Goal: Check status: Check status

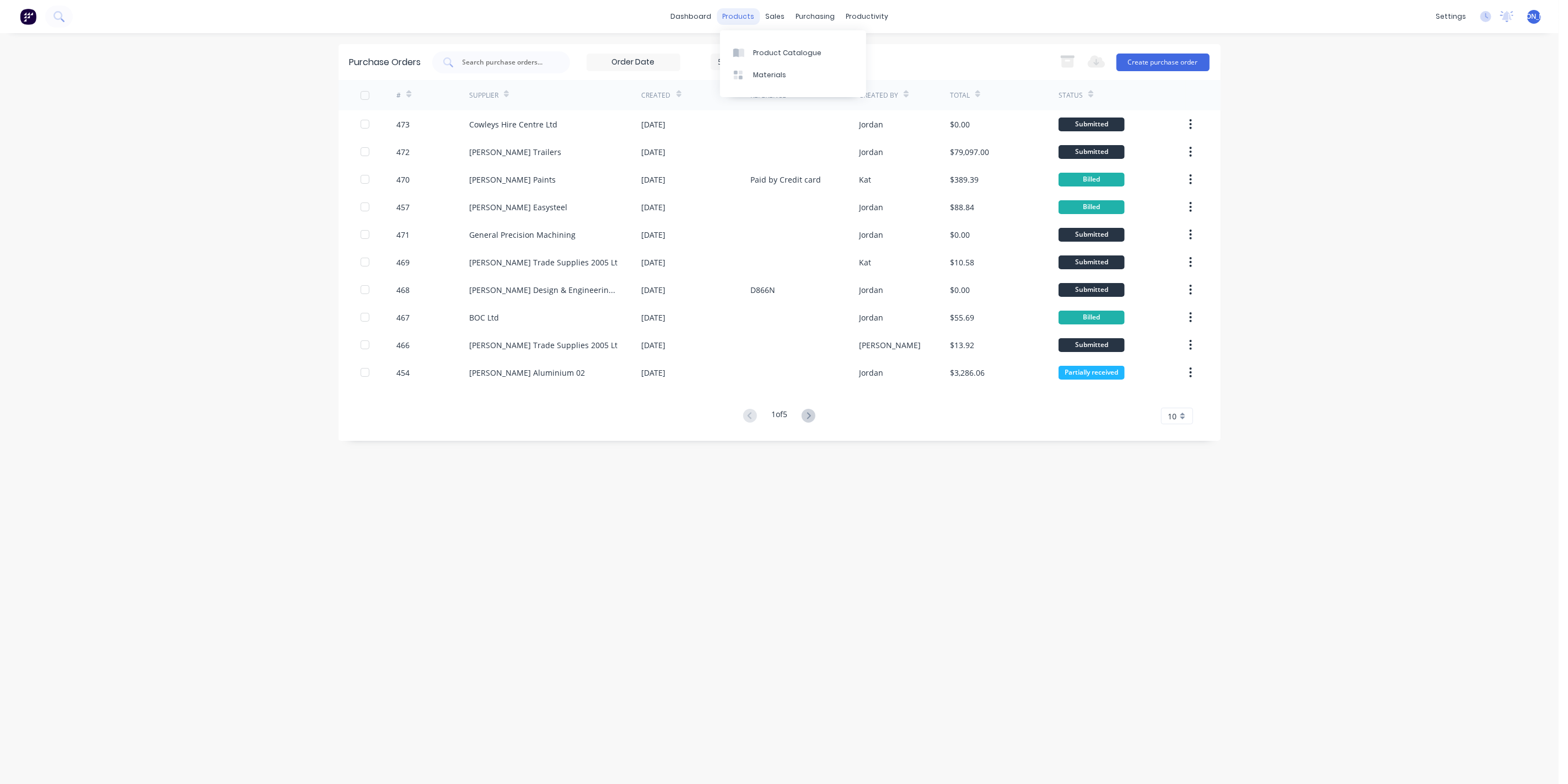
click at [743, 15] on div "products" at bounding box center [738, 16] width 43 height 16
click at [797, 53] on div "Sales Orders" at bounding box center [815, 53] width 45 height 10
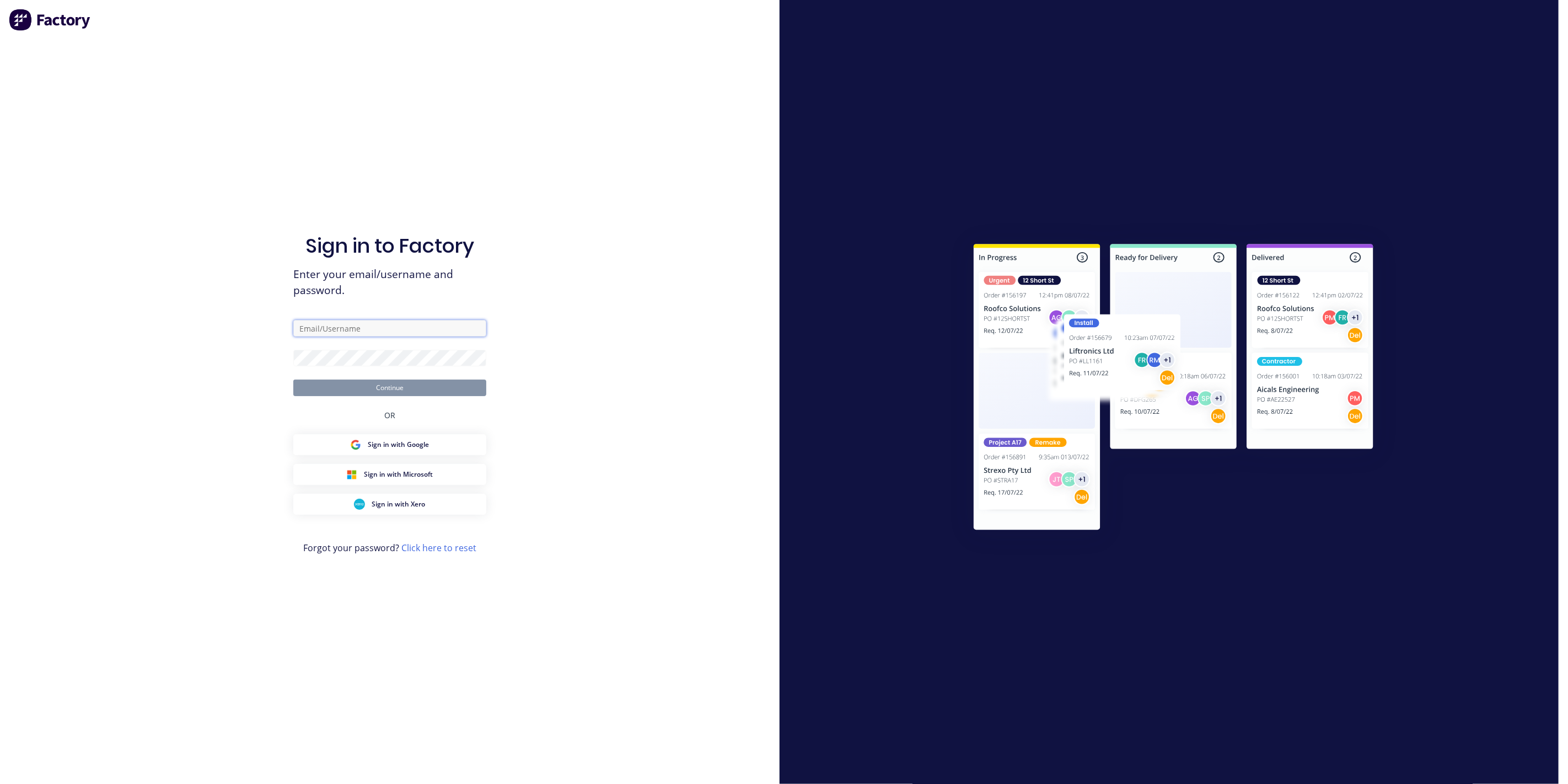
click at [407, 328] on input "text" at bounding box center [389, 328] width 193 height 16
type input "[EMAIL_ADDRESS][DOMAIN_NAME]"
click at [293, 380] on button "Continue" at bounding box center [389, 388] width 193 height 16
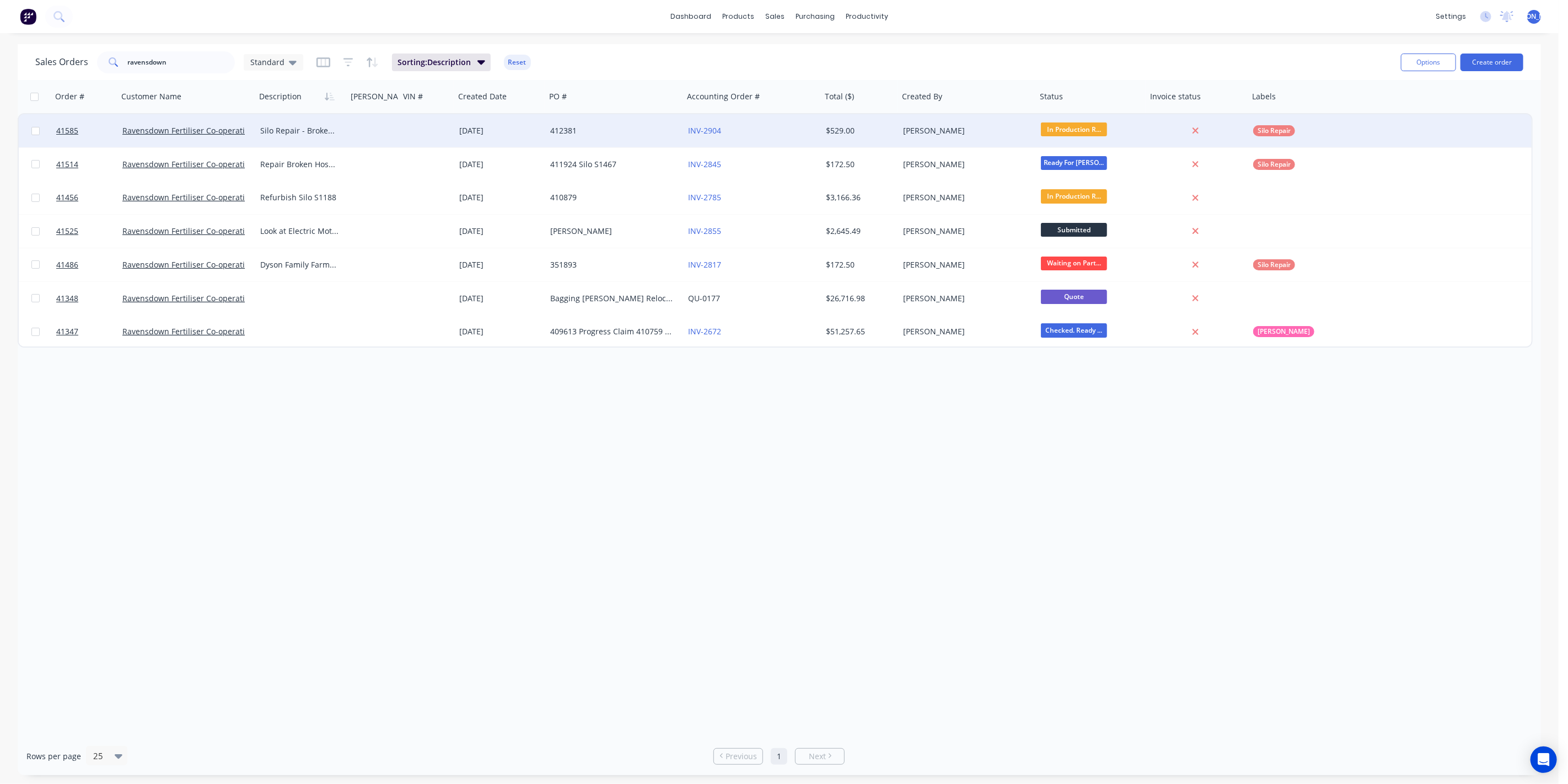
click at [215, 141] on div "Ravensdown Fertiliser Co-operative" at bounding box center [186, 130] width 138 height 33
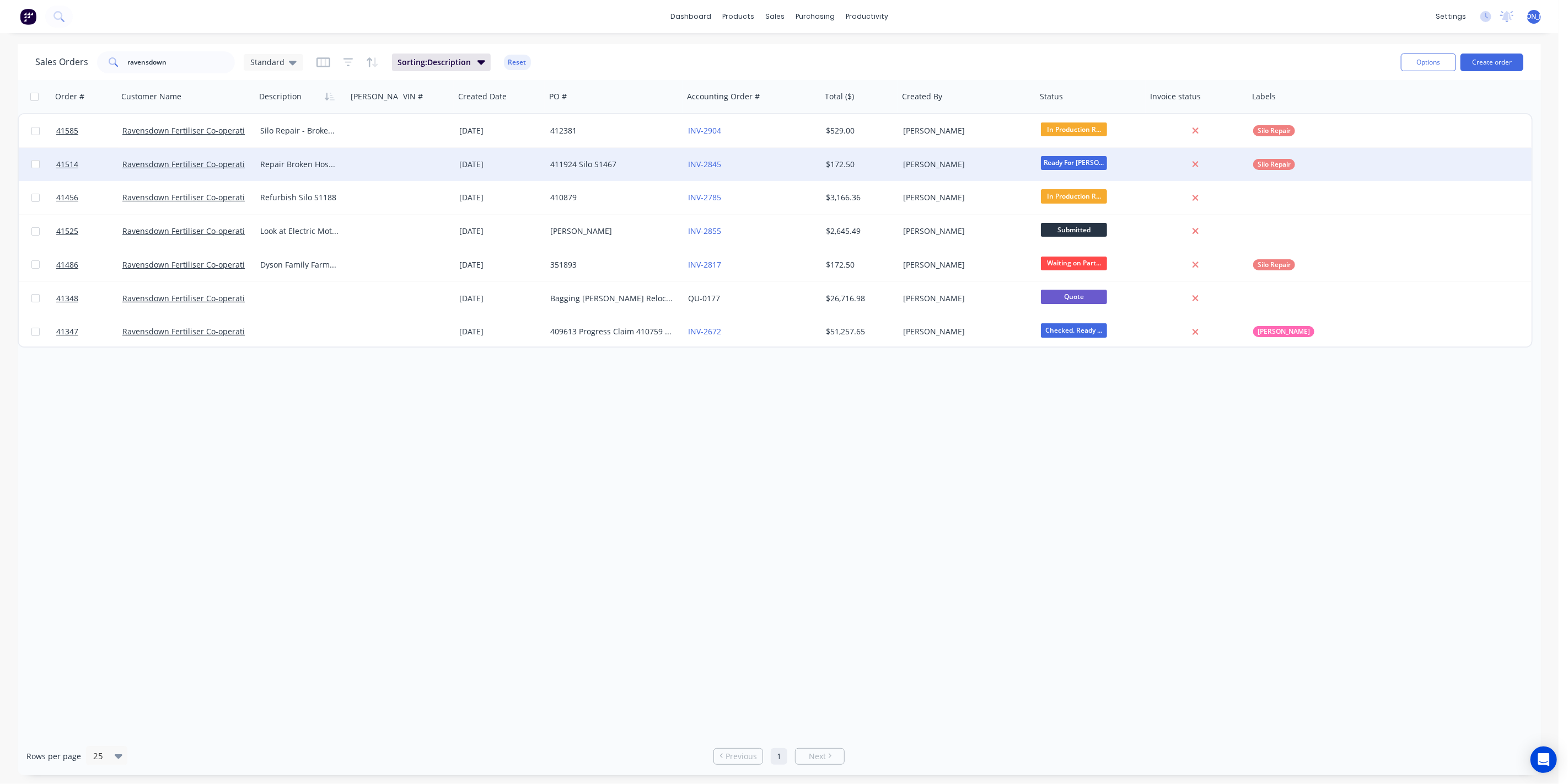
click at [159, 175] on div "Ravensdown Fertiliser Co-operative" at bounding box center [186, 164] width 138 height 33
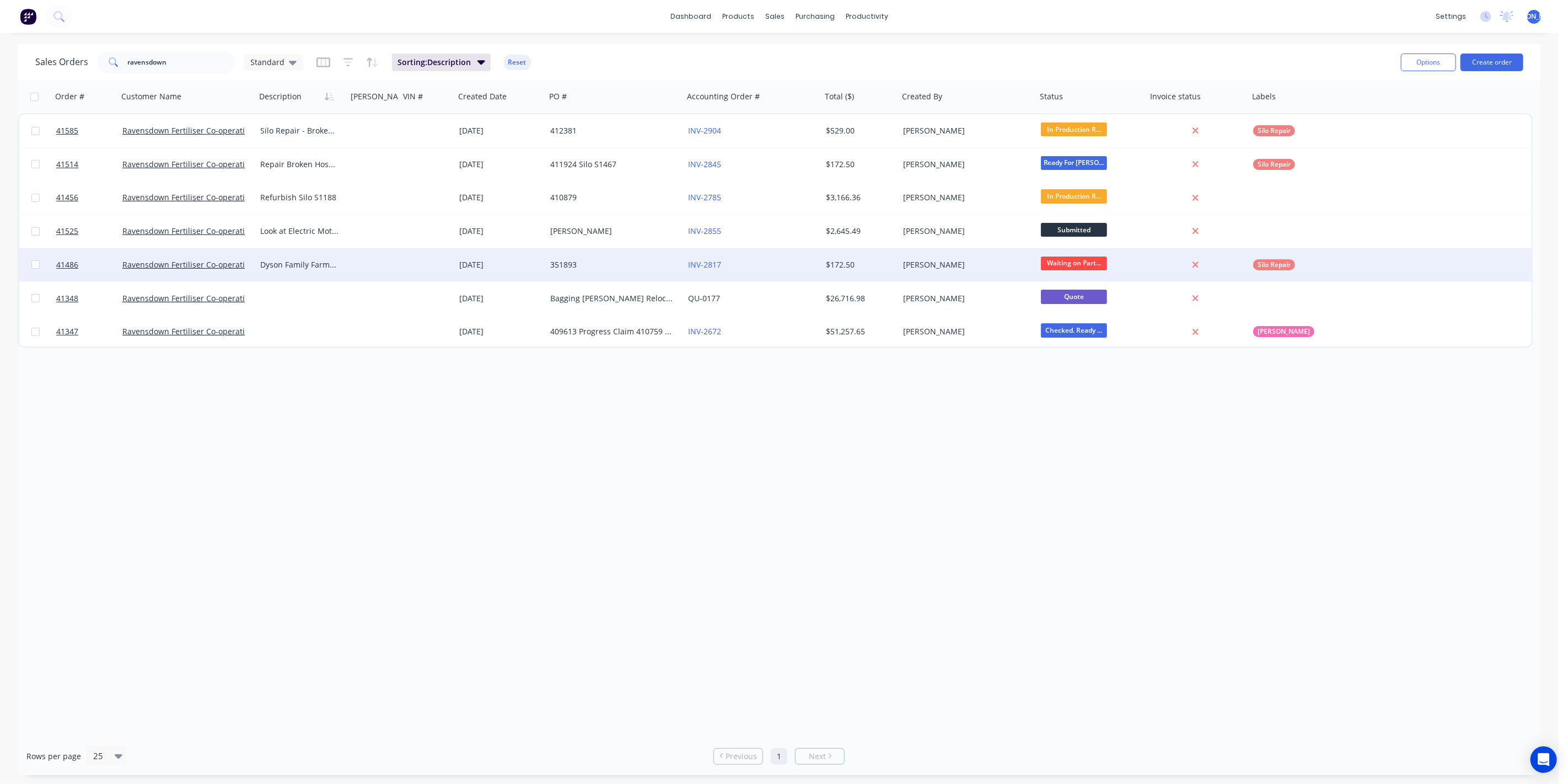
click at [222, 276] on div "Ravensdown Fertiliser Co-operative" at bounding box center [186, 264] width 138 height 33
